Goal: Task Accomplishment & Management: Manage account settings

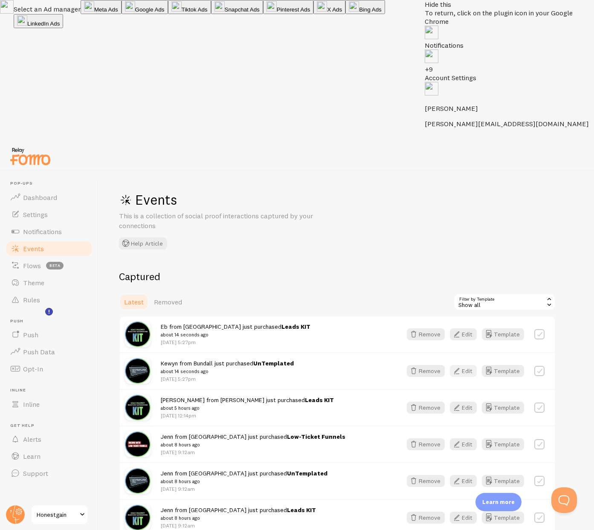
click at [467, 365] on button "Edit" at bounding box center [463, 371] width 27 height 12
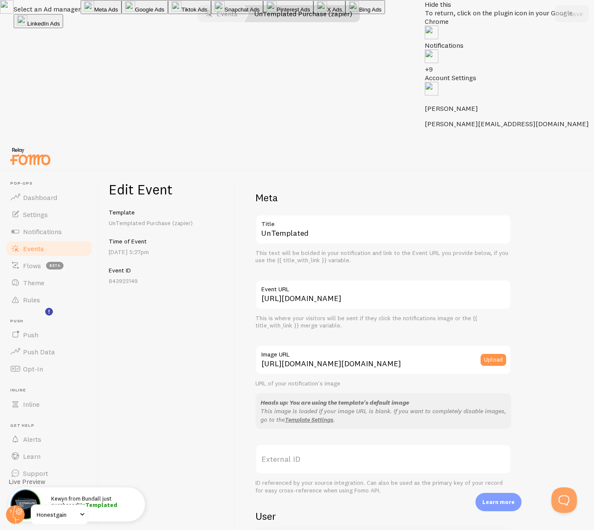
type input "[PERSON_NAME]"
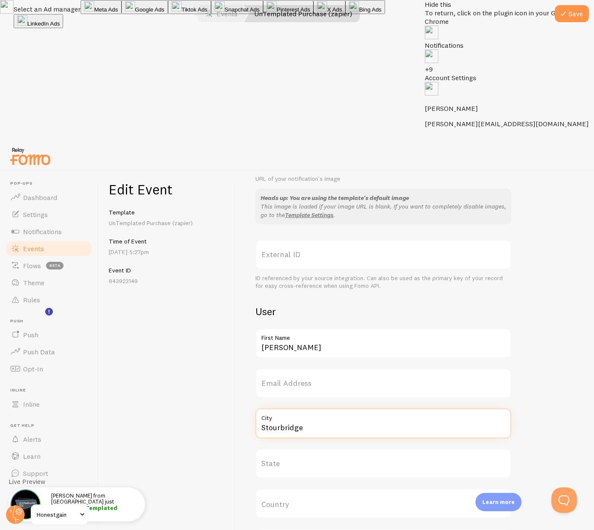
scroll to position [0, 0]
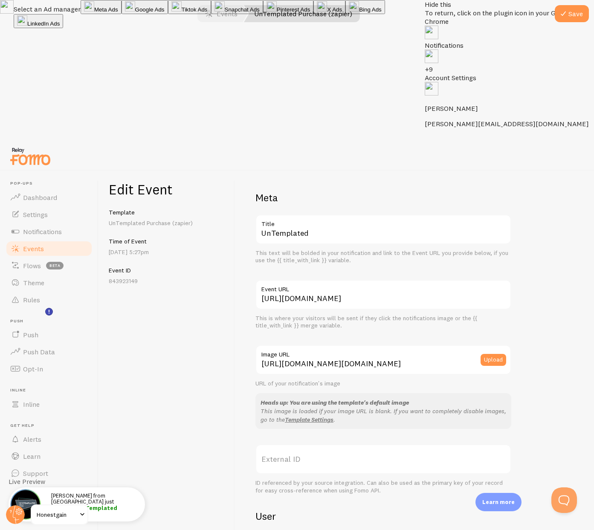
type input "Stourbridge"
click at [439, 26] on img at bounding box center [432, 33] width 14 height 14
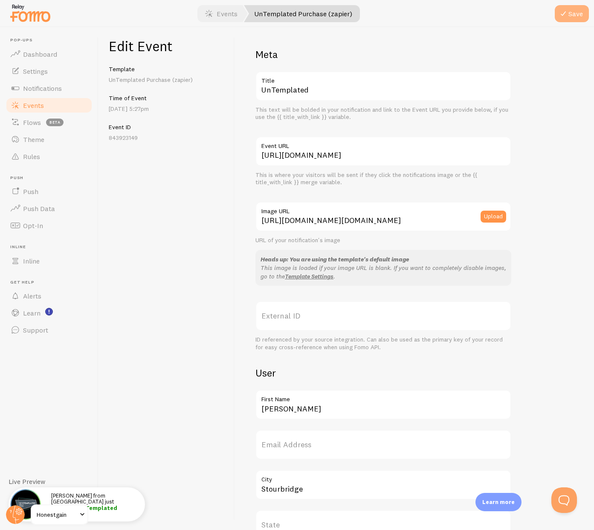
click at [559, 14] on icon "submit" at bounding box center [564, 14] width 10 height 10
click at [44, 105] on link "Events" at bounding box center [49, 105] width 88 height 17
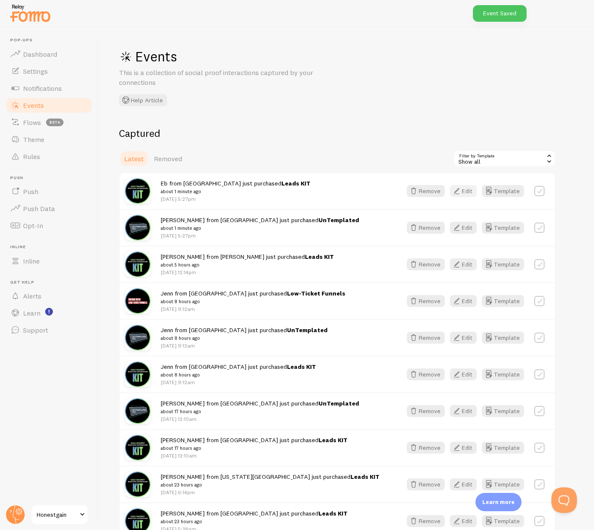
click at [466, 192] on button "Edit" at bounding box center [463, 191] width 27 height 12
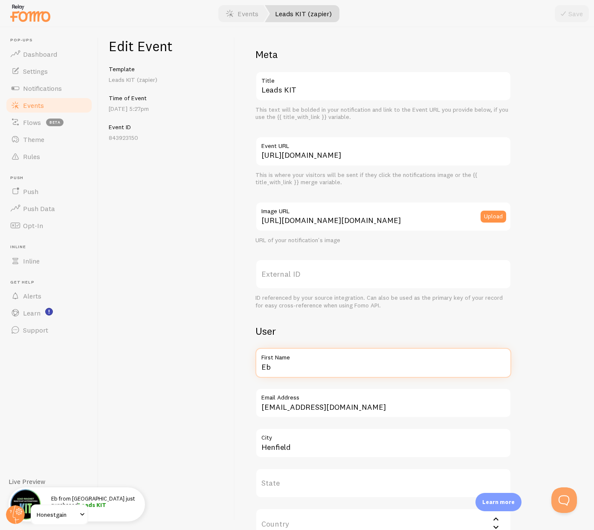
click at [277, 369] on input "Eb" at bounding box center [384, 363] width 256 height 30
type input "[PERSON_NAME]"
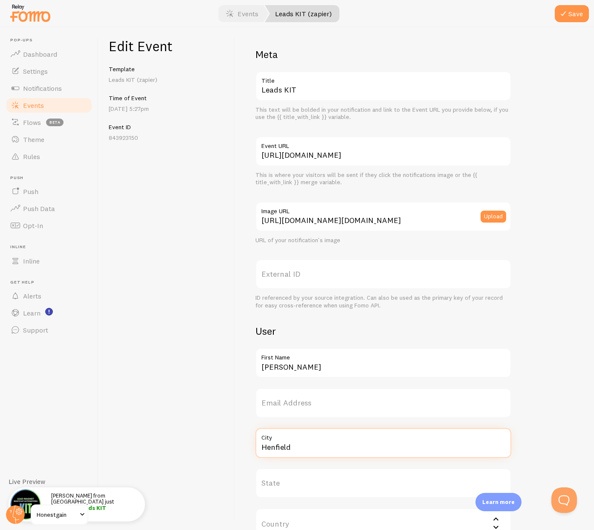
paste input "Stourbridge"
type input "Stourbridge"
click at [570, 15] on button "Save" at bounding box center [572, 13] width 34 height 17
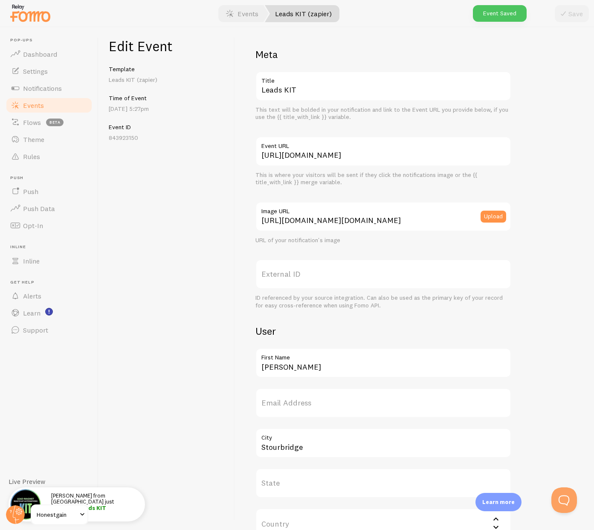
click at [40, 105] on span "Events" at bounding box center [33, 105] width 21 height 9
